Goal: Transaction & Acquisition: Purchase product/service

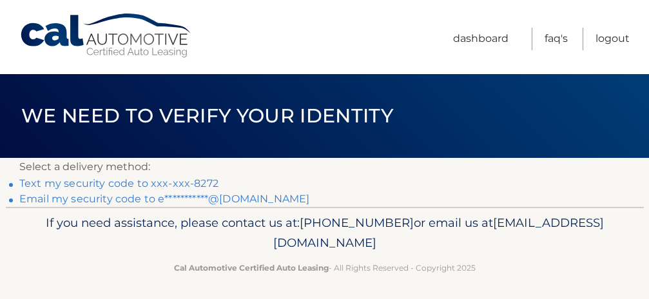
click at [165, 180] on link "Text my security code to xxx-xxx-8272" at bounding box center [118, 183] width 199 height 12
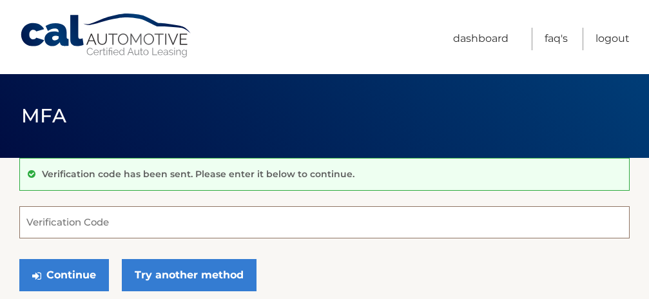
click at [132, 225] on input "Verification Code" at bounding box center [324, 222] width 610 height 32
type input "968346"
click at [19, 259] on button "Continue" at bounding box center [64, 275] width 90 height 32
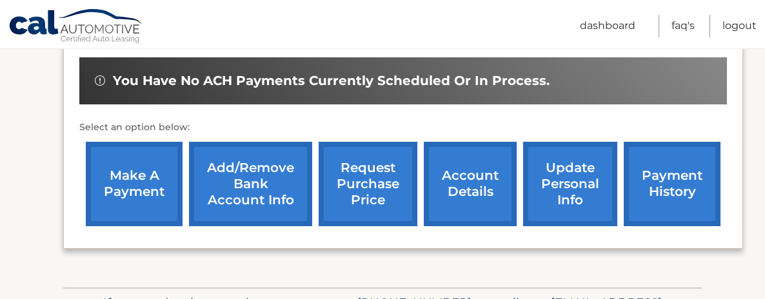
scroll to position [495, 0]
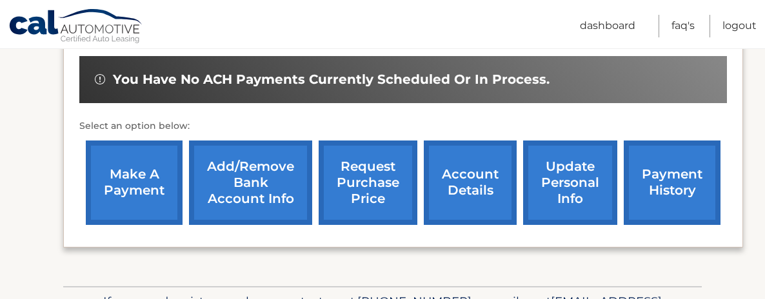
click at [133, 168] on link "make a payment" at bounding box center [134, 183] width 97 height 84
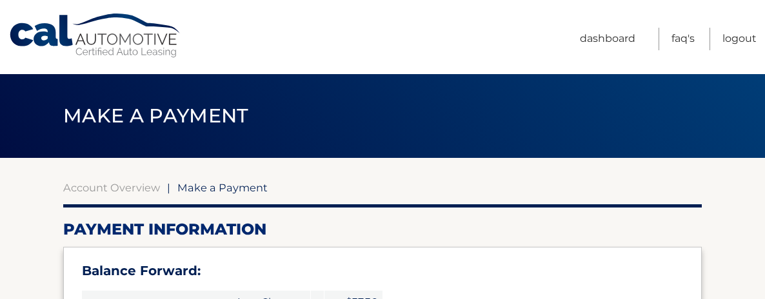
select select "NTE4N2RjNWEtZGVkMS00NWVkLWIxNjAtYzIzODEyMjg2ZTFh"
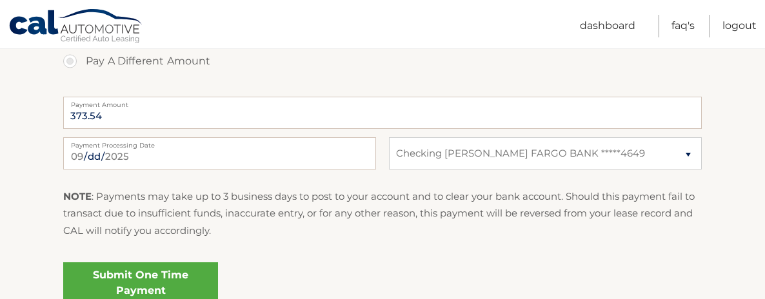
scroll to position [656, 0]
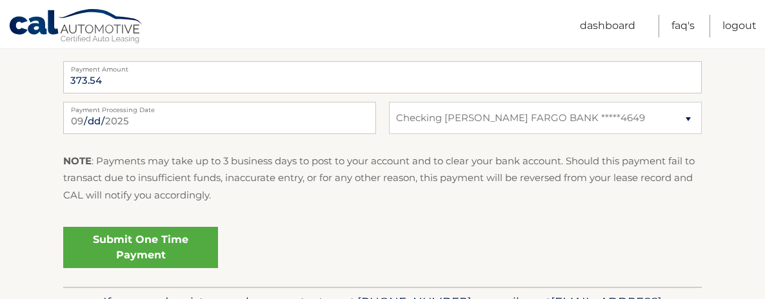
click at [141, 241] on link "Submit One Time Payment" at bounding box center [140, 247] width 155 height 41
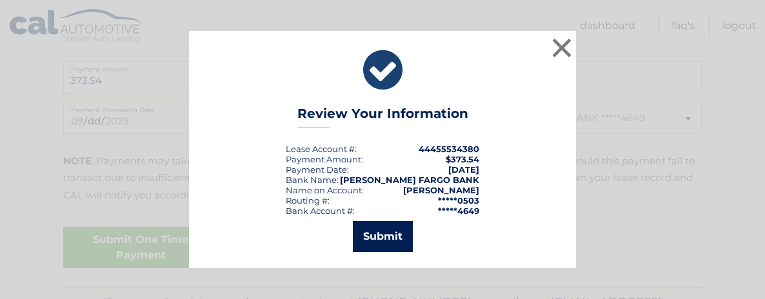
click at [373, 237] on button "Submit" at bounding box center [383, 236] width 60 height 31
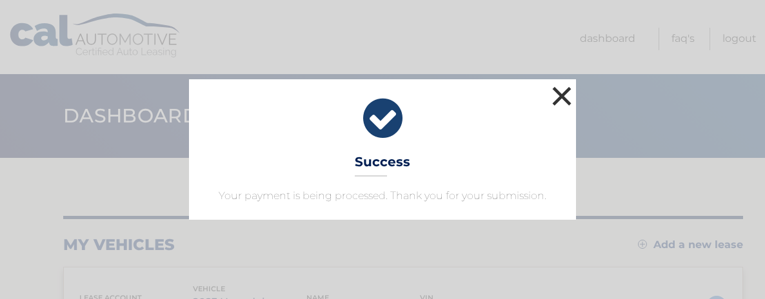
click at [553, 95] on button "×" at bounding box center [562, 96] width 26 height 26
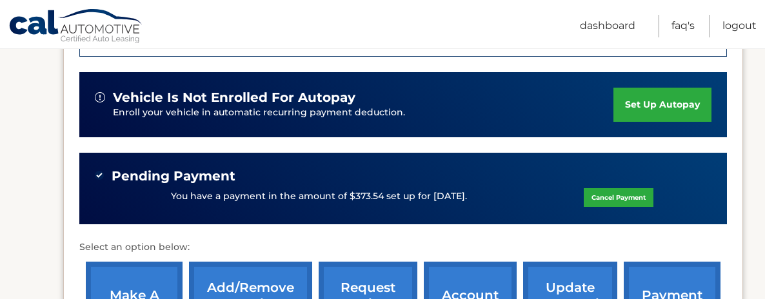
scroll to position [576, 0]
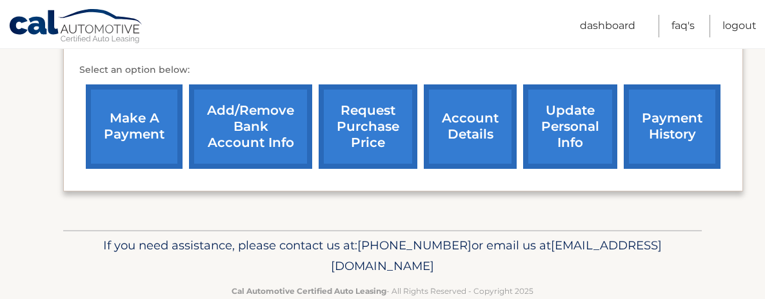
click at [687, 128] on link "payment history" at bounding box center [671, 126] width 97 height 84
